Goal: Find specific page/section: Find specific page/section

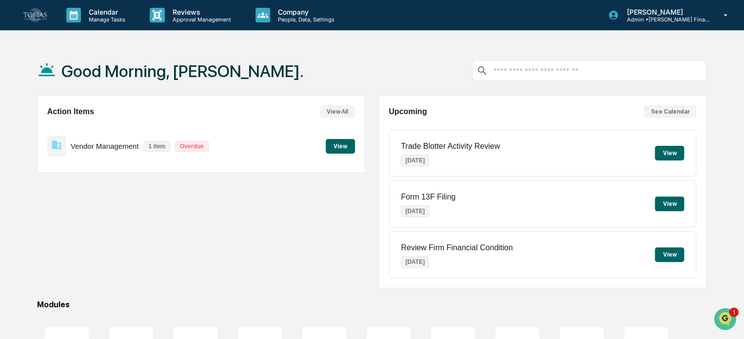
click at [281, 10] on p "Company" at bounding box center [304, 12] width 69 height 8
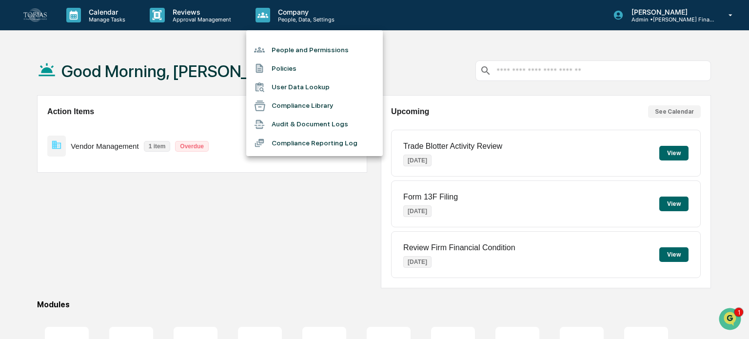
click at [301, 121] on li "Audit & Document Logs" at bounding box center [314, 124] width 137 height 19
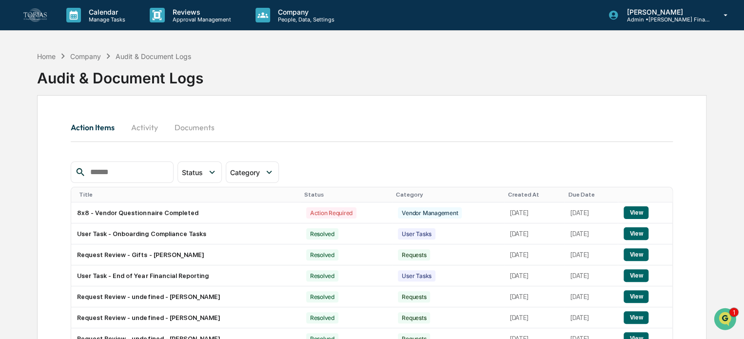
click at [280, 18] on p "People, Data, Settings" at bounding box center [304, 19] width 69 height 7
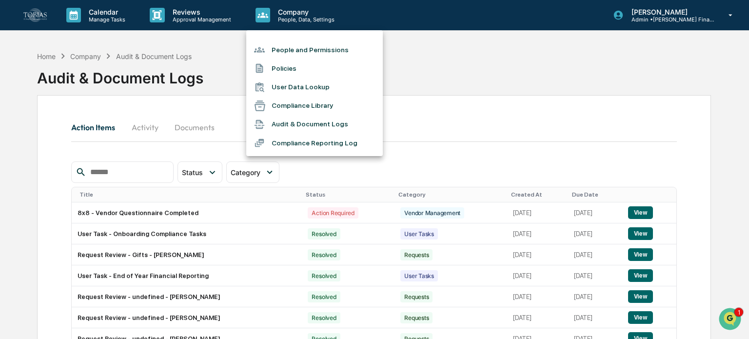
click at [313, 143] on li "Compliance Reporting Log" at bounding box center [314, 143] width 137 height 19
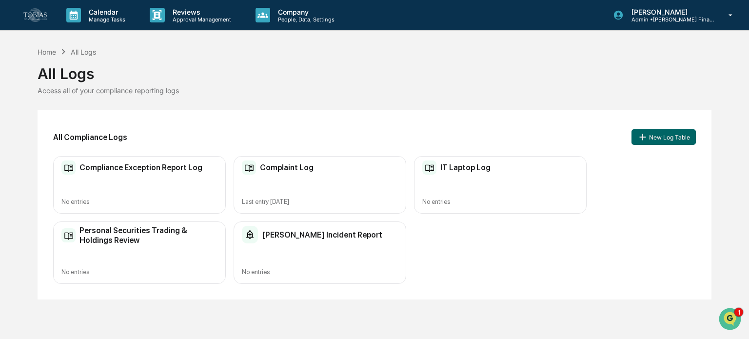
click at [267, 234] on h2 "[PERSON_NAME] Incident Report" at bounding box center [322, 234] width 120 height 9
click at [277, 13] on p "Company" at bounding box center [304, 12] width 69 height 8
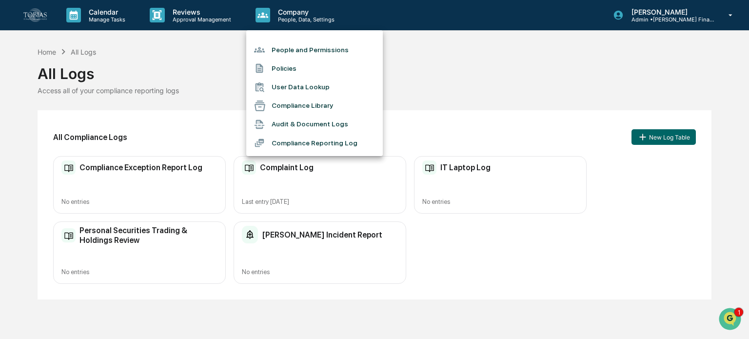
click at [194, 19] on div at bounding box center [374, 169] width 749 height 339
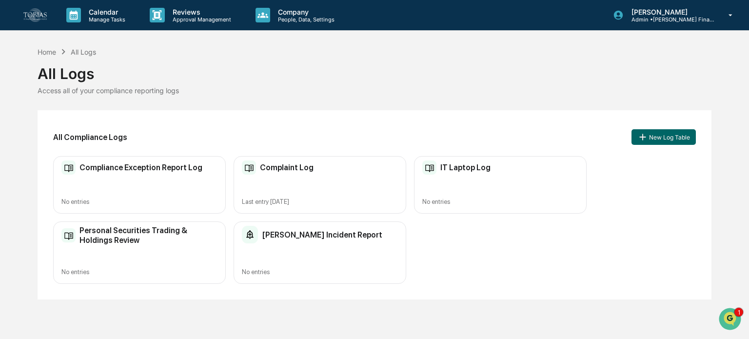
click at [170, 15] on p "Reviews" at bounding box center [200, 12] width 71 height 8
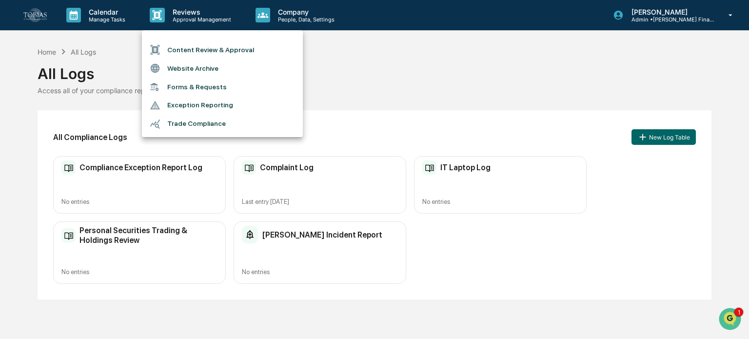
click at [527, 49] on div at bounding box center [374, 169] width 749 height 339
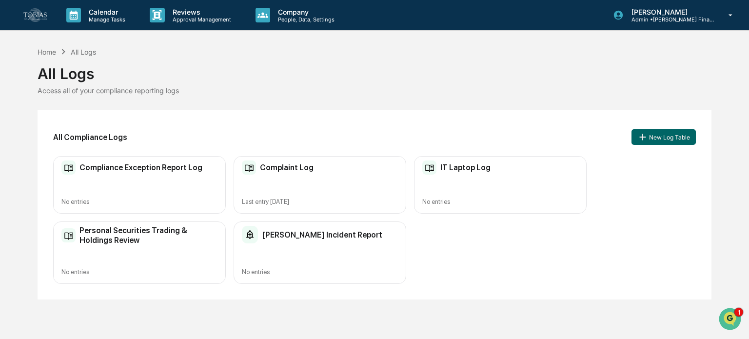
click at [279, 13] on p "Company" at bounding box center [304, 12] width 69 height 8
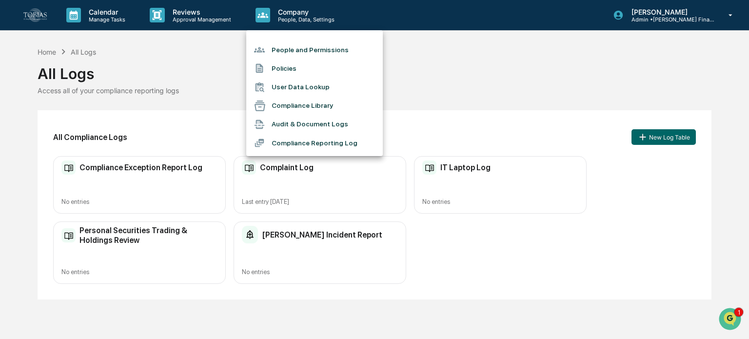
click at [183, 13] on div at bounding box center [374, 169] width 749 height 339
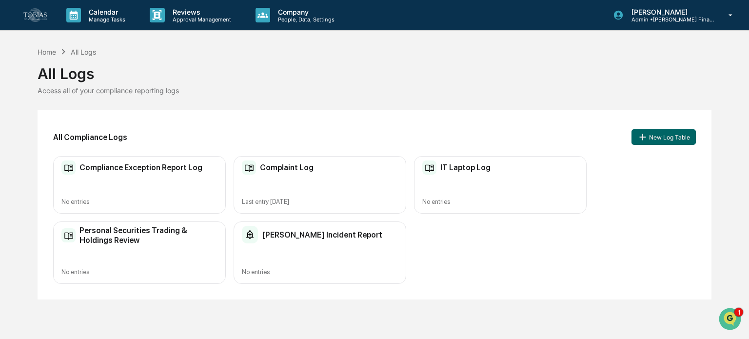
click at [183, 13] on p "Reviews" at bounding box center [200, 12] width 71 height 8
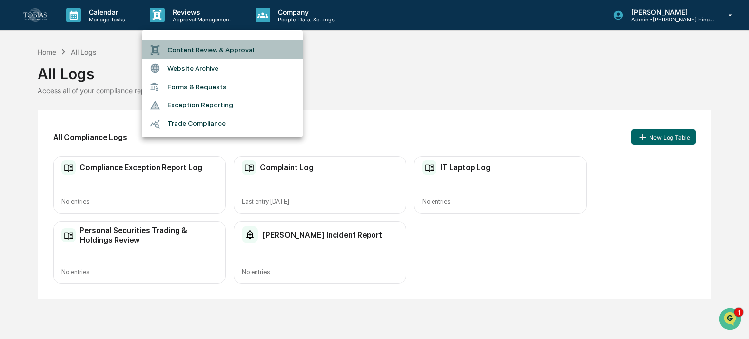
click at [204, 48] on li "Content Review & Approval" at bounding box center [222, 49] width 161 height 19
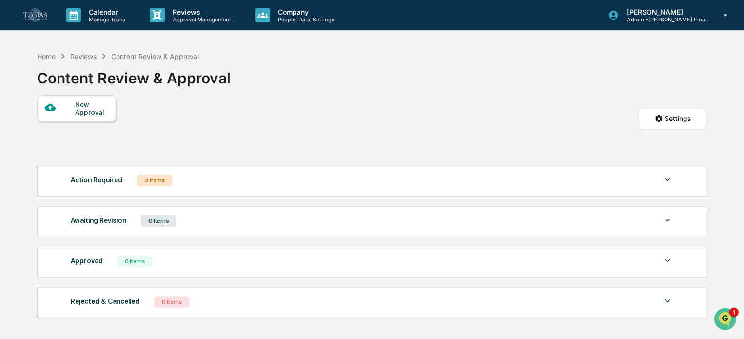
click at [203, 11] on p "Reviews" at bounding box center [200, 12] width 71 height 8
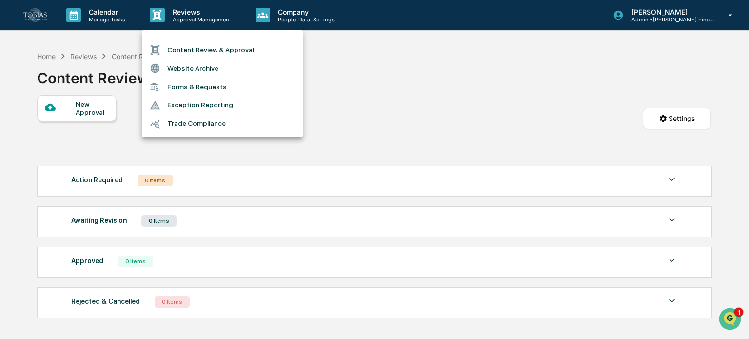
click at [55, 55] on div at bounding box center [374, 169] width 749 height 339
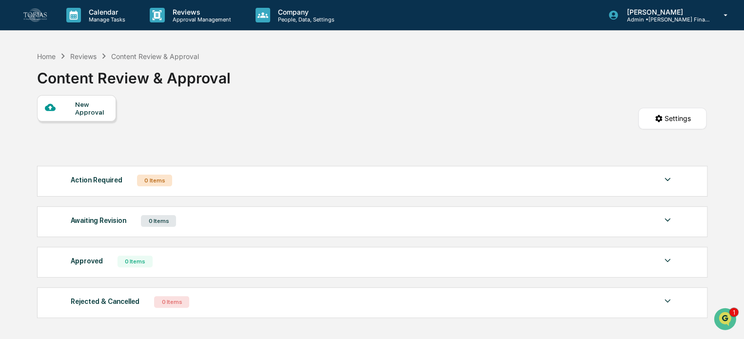
click at [41, 58] on div "Home" at bounding box center [46, 56] width 19 height 8
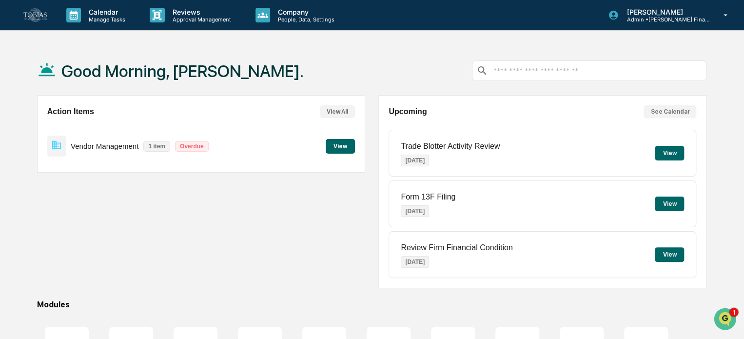
scroll to position [133, 0]
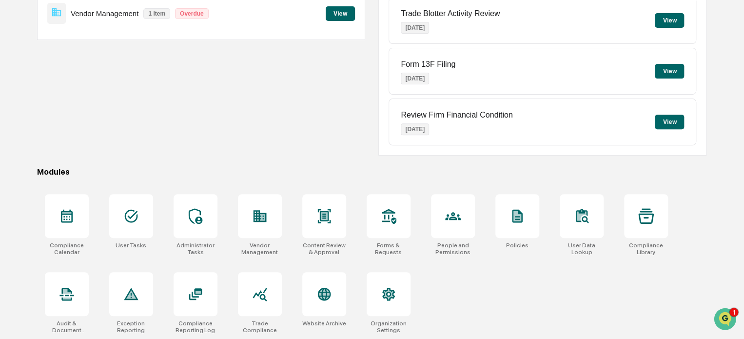
click at [250, 218] on div at bounding box center [260, 216] width 44 height 44
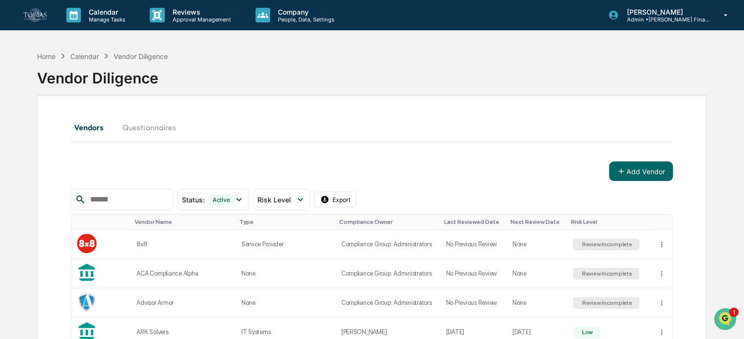
click at [338, 200] on html "Calendar Manage Tasks Reviews Approval Management Company People, Data, Setting…" at bounding box center [372, 169] width 744 height 339
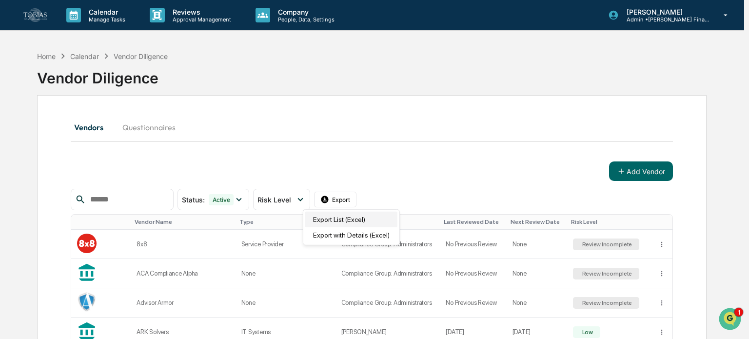
click at [329, 217] on div "Export List (Excel)" at bounding box center [351, 220] width 92 height 16
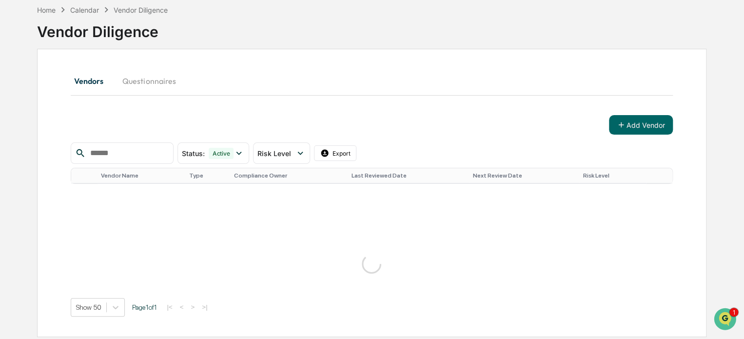
scroll to position [1108, 0]
